Goal: Check status: Check status

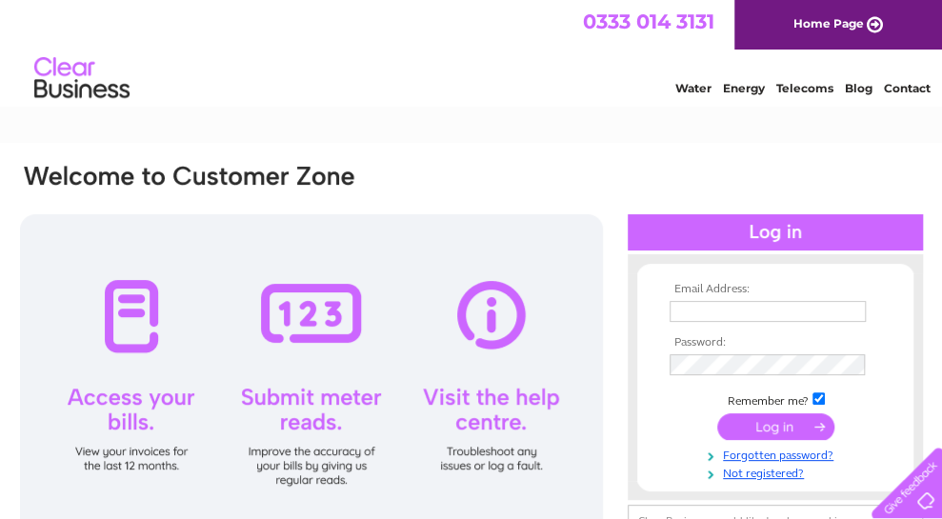
type input "llanddulasrbl@gmail.com"
click at [130, 309] on div at bounding box center [311, 380] width 583 height 333
click at [131, 307] on div at bounding box center [311, 380] width 583 height 333
click at [787, 426] on input "submit" at bounding box center [775, 426] width 117 height 27
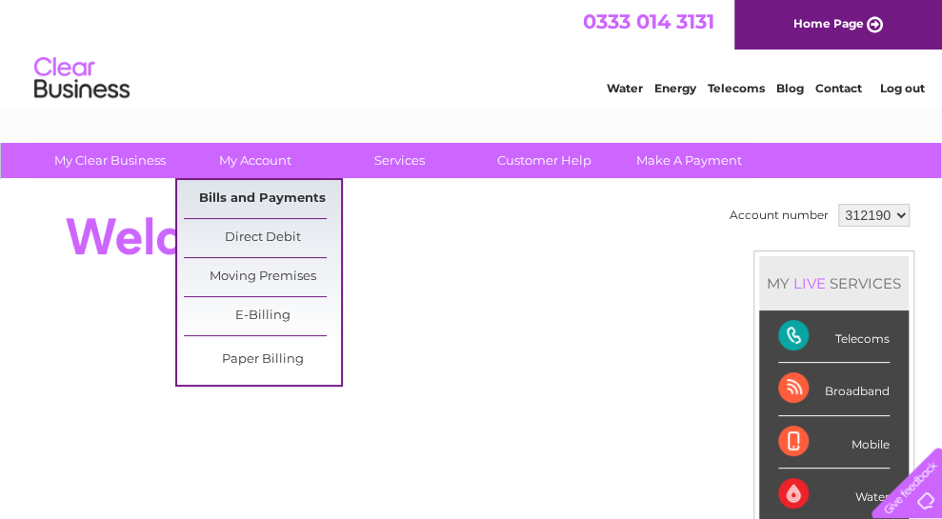
click at [256, 199] on link "Bills and Payments" at bounding box center [262, 199] width 157 height 38
click at [260, 196] on link "Bills and Payments" at bounding box center [262, 199] width 157 height 38
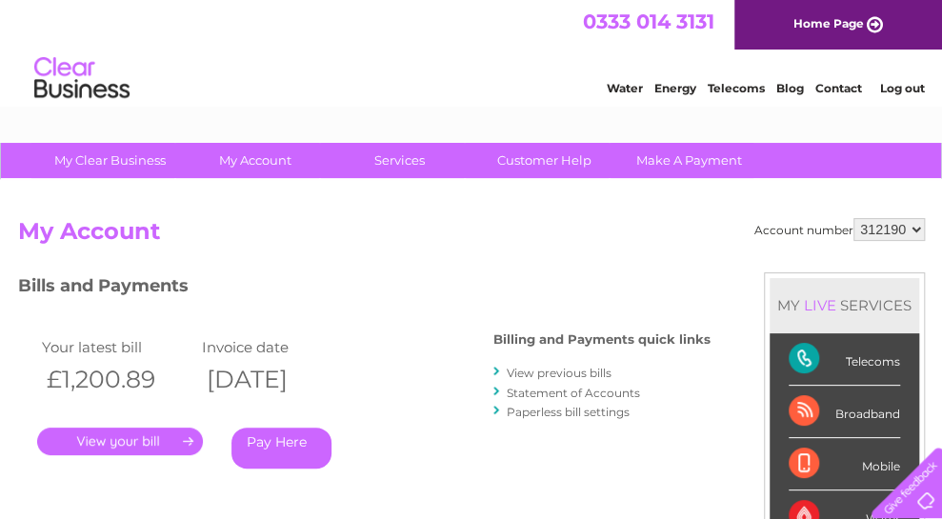
click at [99, 435] on link "." at bounding box center [120, 442] width 166 height 28
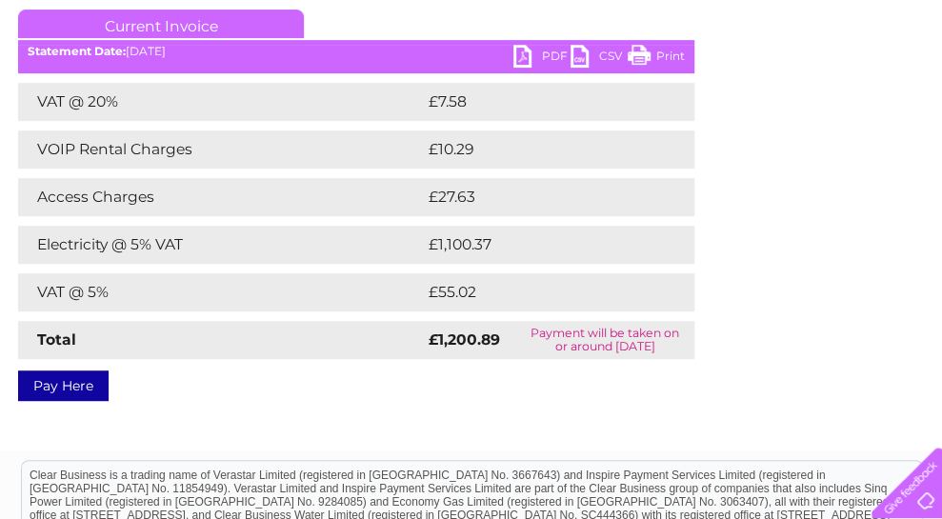
scroll to position [249, 0]
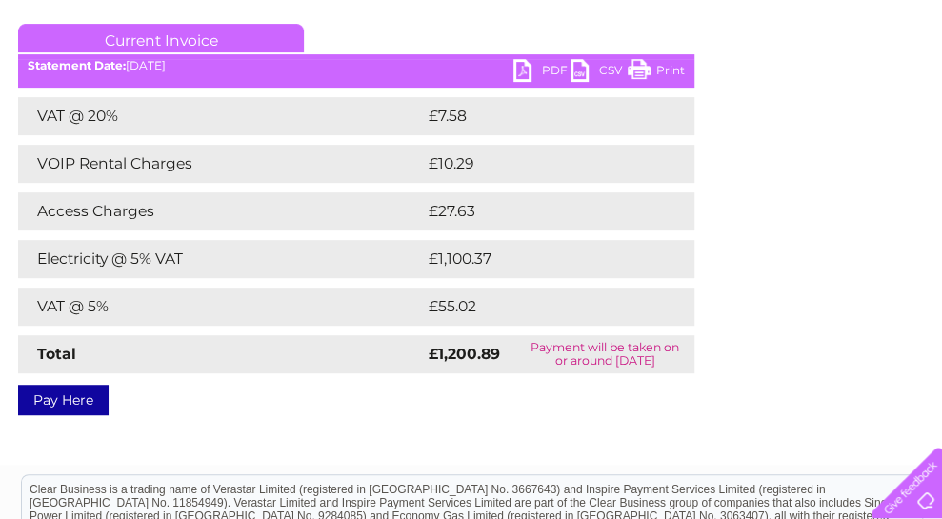
click at [55, 198] on div "Account number 312190 Bills and Payments Current Invoice PDF CSV Print £7.58" at bounding box center [471, 189] width 907 height 439
click at [527, 73] on link "PDF" at bounding box center [541, 73] width 57 height 28
